Goal: Task Accomplishment & Management: Manage account settings

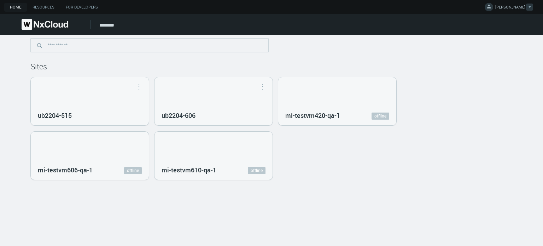
click at [515, 10] on span "MIKHAIL I." at bounding box center [510, 8] width 30 height 8
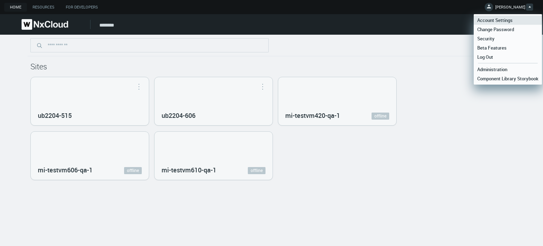
click at [511, 17] on span "Account Settings" at bounding box center [495, 20] width 42 height 6
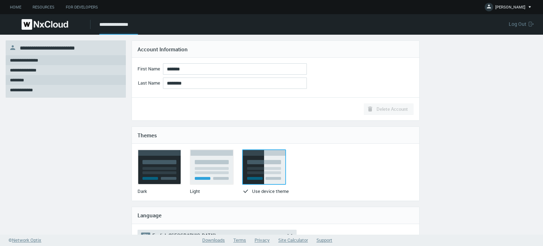
click at [22, 78] on nx-search-highlight "********" at bounding box center [17, 80] width 14 height 5
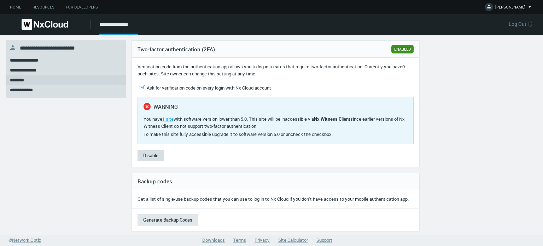
click at [157, 157] on button "Disable" at bounding box center [150, 155] width 27 height 11
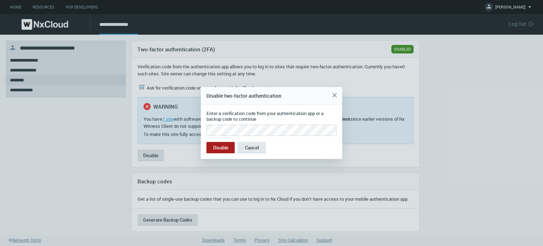
click at [206, 142] on button "Disable" at bounding box center [220, 147] width 28 height 11
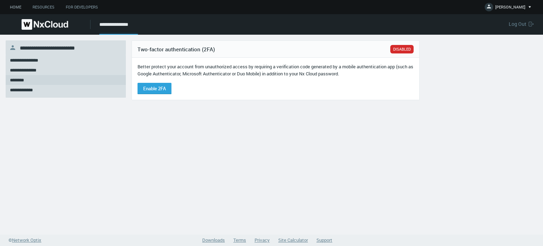
click at [19, 10] on div "Home Resources For Developers MIKHAIL I. Account Settings Change Password Secur…" at bounding box center [271, 7] width 543 height 14
click at [19, 8] on link "Home" at bounding box center [15, 7] width 23 height 9
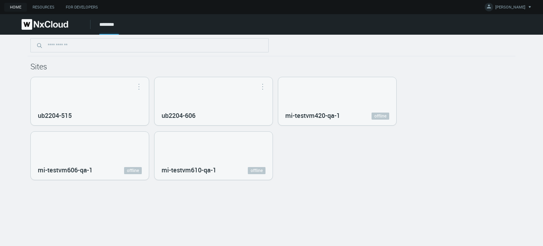
click at [417, 60] on div "Sites ub2204-515 Open in Nx Witness ub2204-606 Open in Nx Witness mi-testvm420-…" at bounding box center [272, 107] width 488 height 145
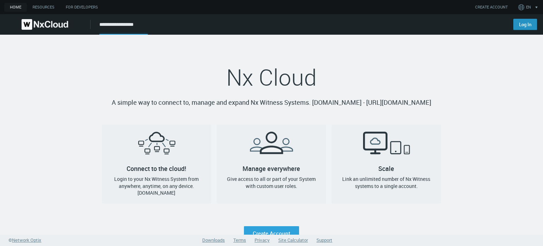
click at [523, 19] on link "Log In" at bounding box center [525, 24] width 24 height 11
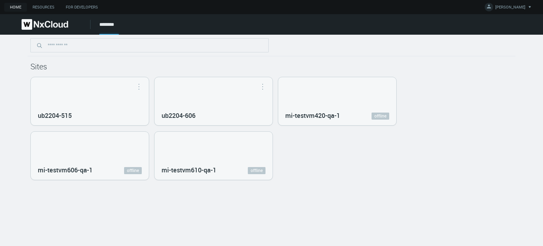
click at [338, 186] on div "Sites ub2204-515 Open in Nx Witness ub2204-606 Open in Nx Witness mi-testvm420-…" at bounding box center [271, 140] width 543 height 211
click at [456, 138] on div "ub2204-515 Open in Nx Witness ub2204-606 Open in Nx Witness mi-testvm420-qa-1 o…" at bounding box center [271, 128] width 482 height 103
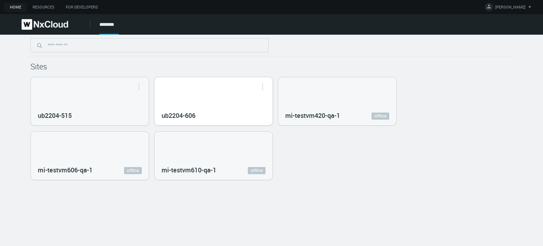
click at [204, 97] on div "ub2204-606" at bounding box center [213, 101] width 118 height 48
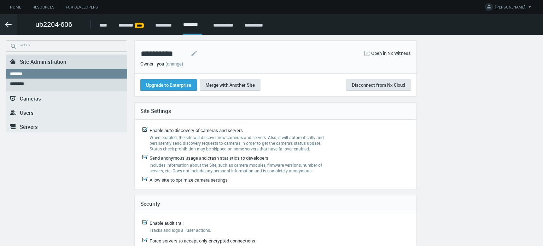
click at [136, 25] on link "******* ****" at bounding box center [130, 25] width 25 height 5
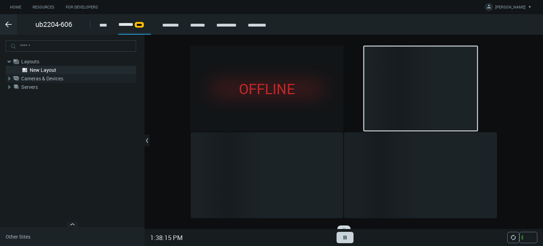
click at [10, 78] on icon at bounding box center [9, 79] width 2 height 4
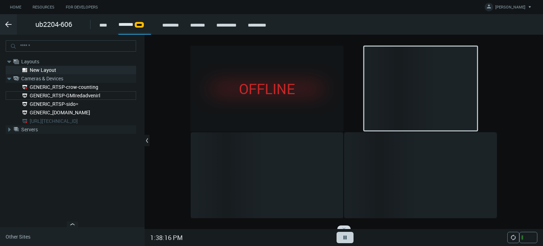
click at [10, 128] on icon at bounding box center [9, 129] width 7 height 7
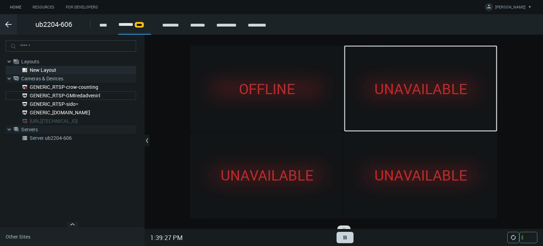
click at [11, 8] on link "Home" at bounding box center [15, 7] width 23 height 9
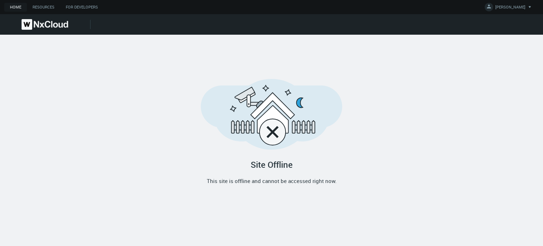
click at [54, 25] on img at bounding box center [45, 24] width 47 height 11
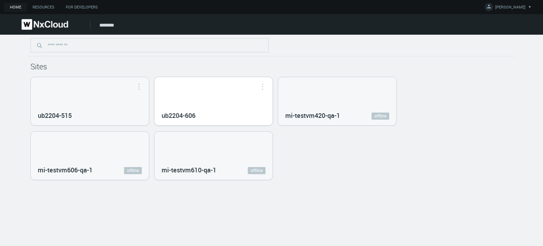
click at [213, 101] on div "ub2204-606" at bounding box center [213, 101] width 118 height 48
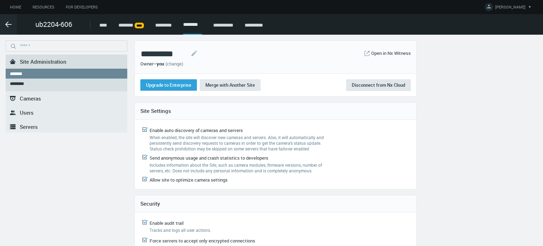
click at [25, 123] on span "Servers" at bounding box center [29, 126] width 18 height 7
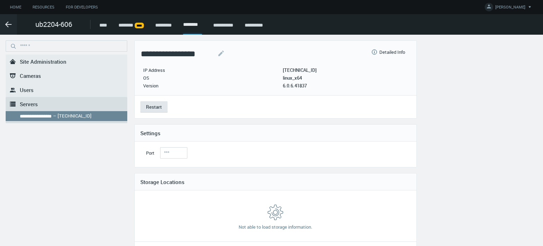
click at [49, 59] on span "Site Administration" at bounding box center [43, 61] width 47 height 7
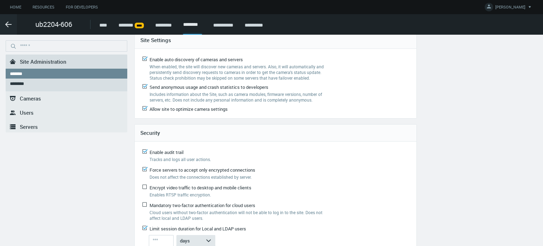
scroll to position [102, 0]
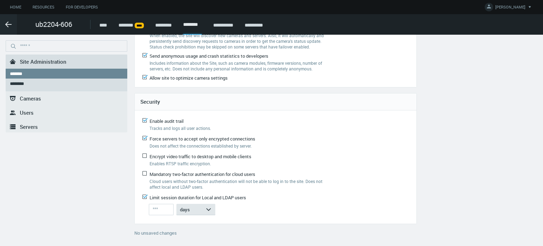
click at [22, 95] on span "Cameras" at bounding box center [30, 98] width 21 height 7
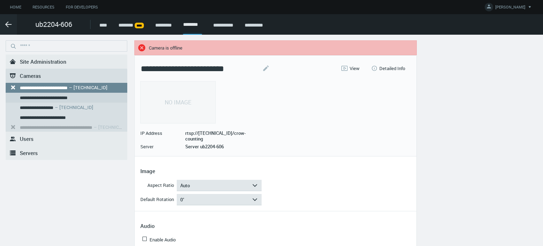
click at [68, 96] on nx-search-highlight "**********" at bounding box center [44, 97] width 48 height 5
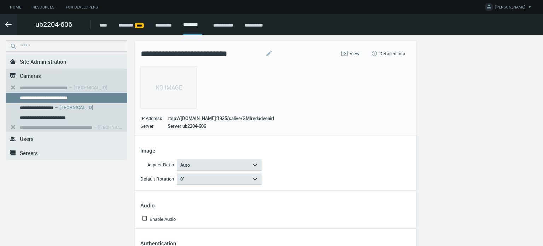
click at [354, 52] on span "View" at bounding box center [355, 54] width 10 height 6
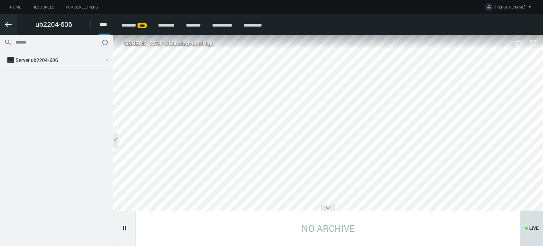
click at [140, 27] on link "******* ****" at bounding box center [133, 25] width 25 height 5
